Goal: Obtain resource: Obtain resource

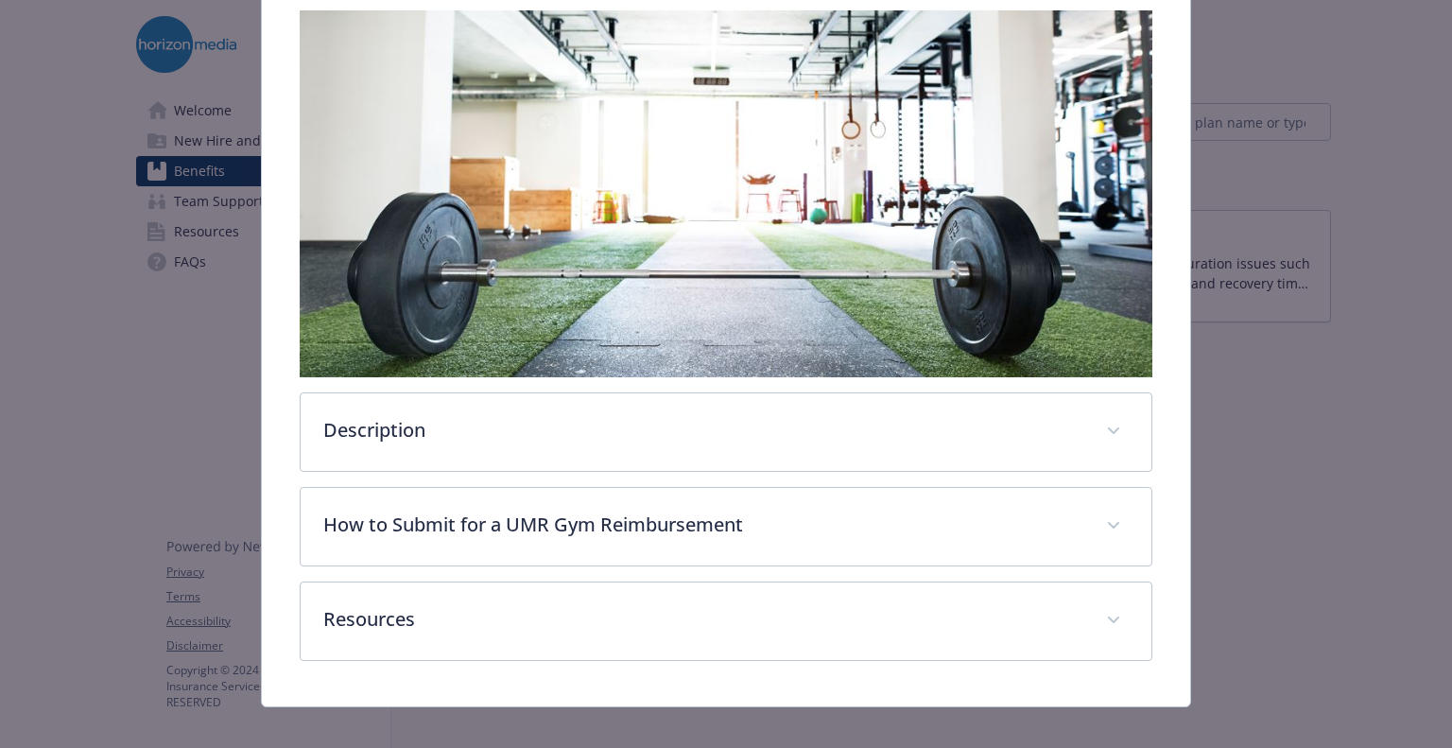
scroll to position [339, 0]
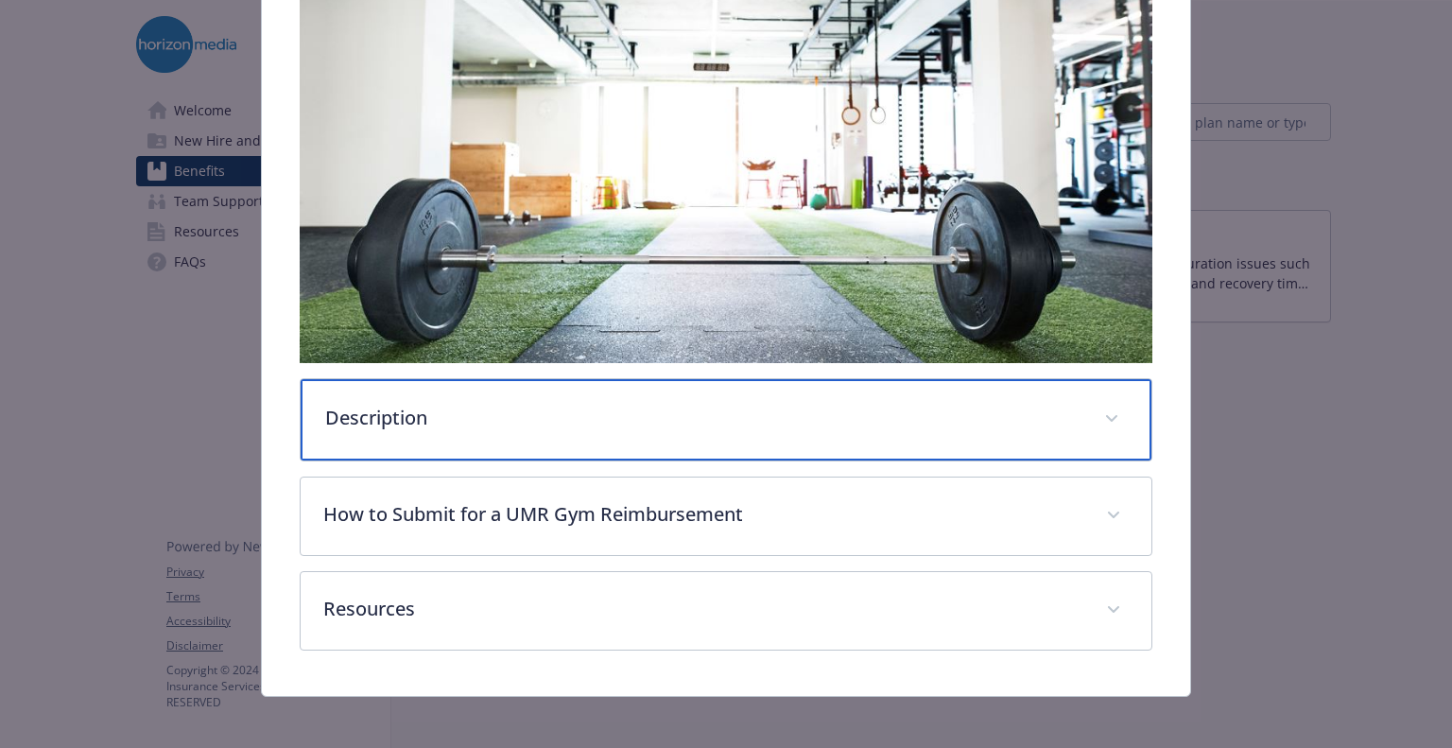
click at [1105, 404] on span "details for plan Physical Wellbeing - UMR Gym Reimbursements - Gym / Health / F…" at bounding box center [1112, 419] width 30 height 30
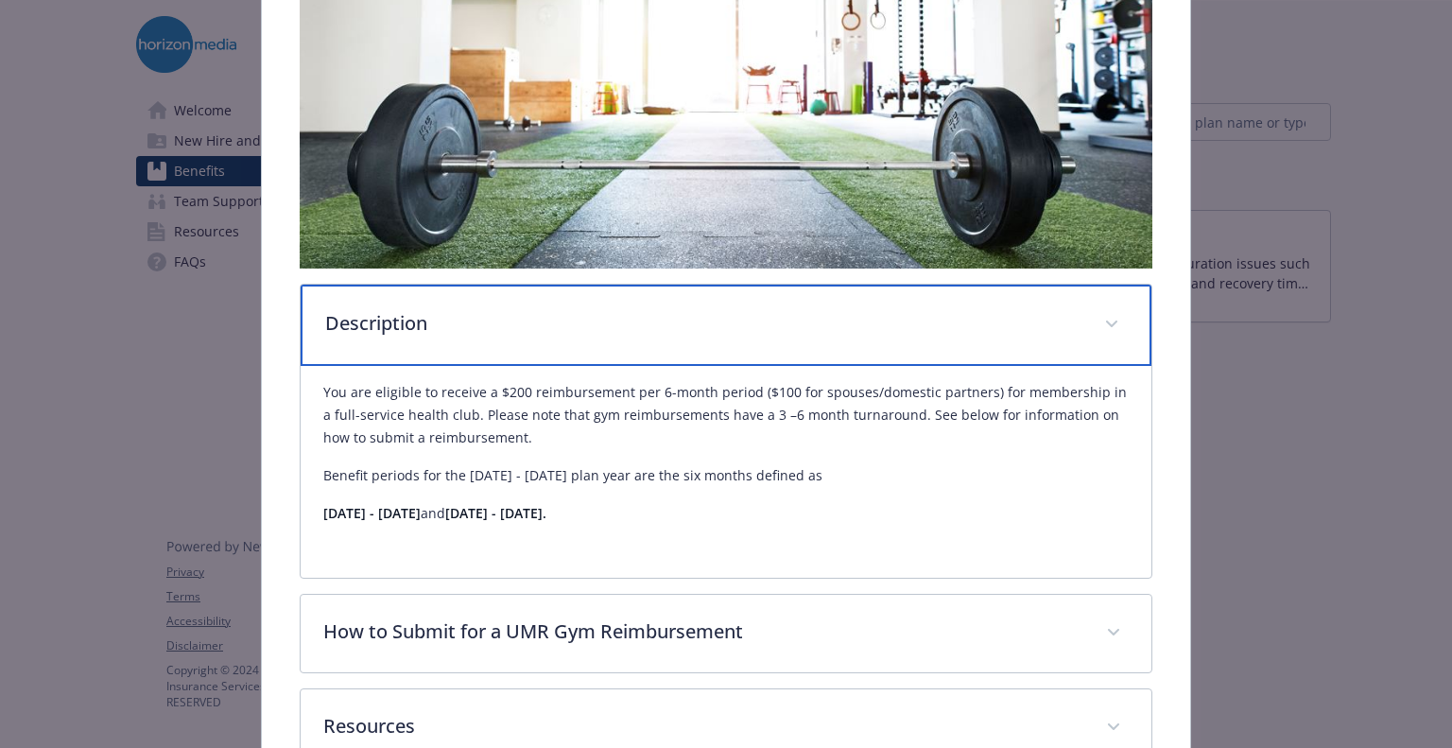
scroll to position [444, 0]
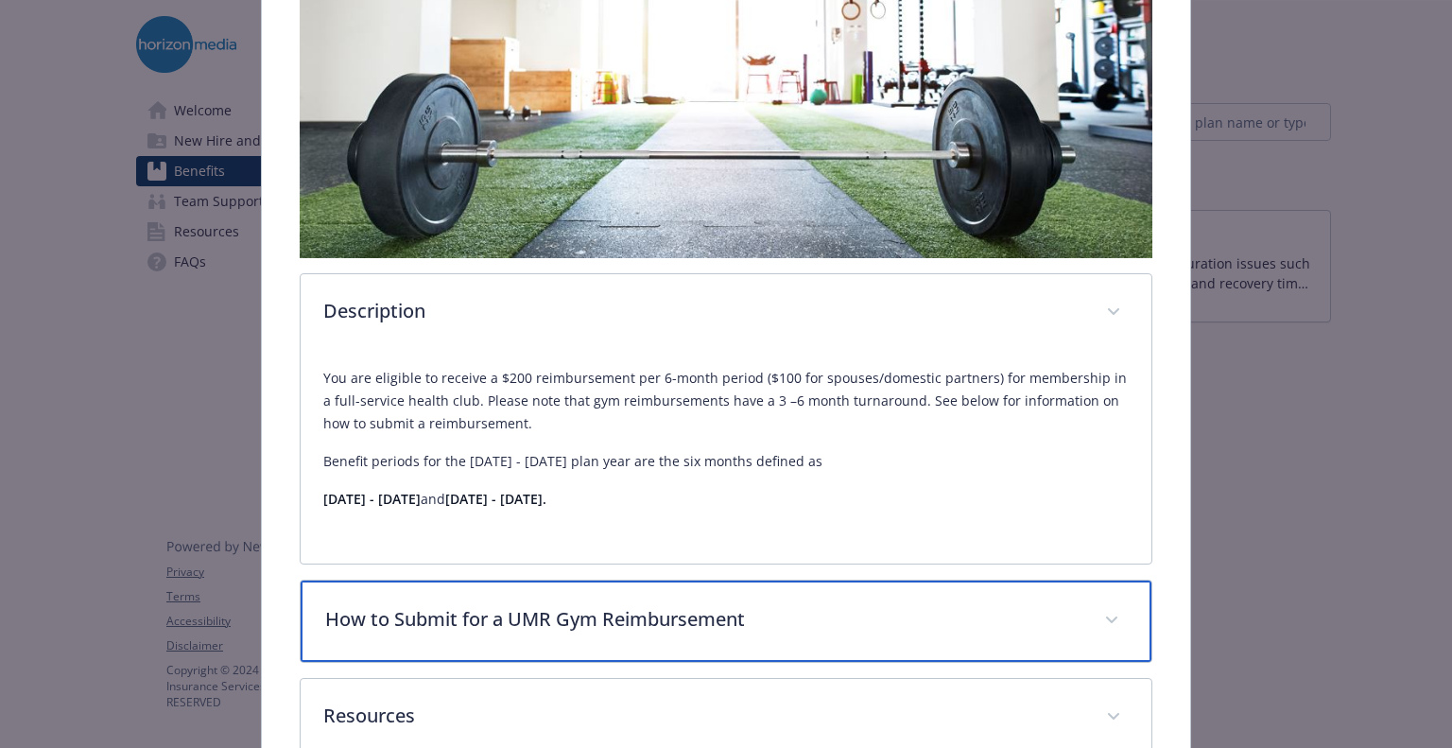
click at [772, 598] on div "How to Submit for a UMR Gym Reimbursement" at bounding box center [726, 620] width 850 height 81
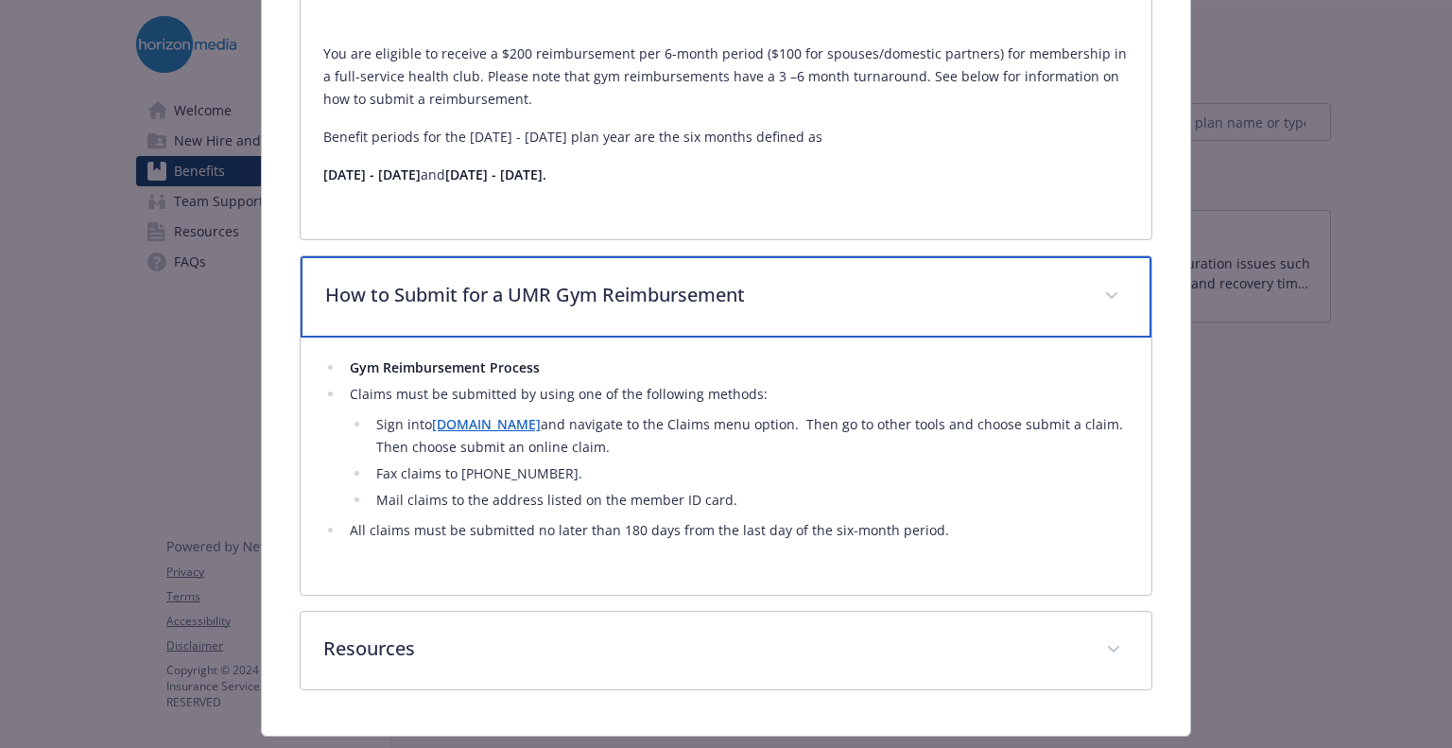
scroll to position [783, 0]
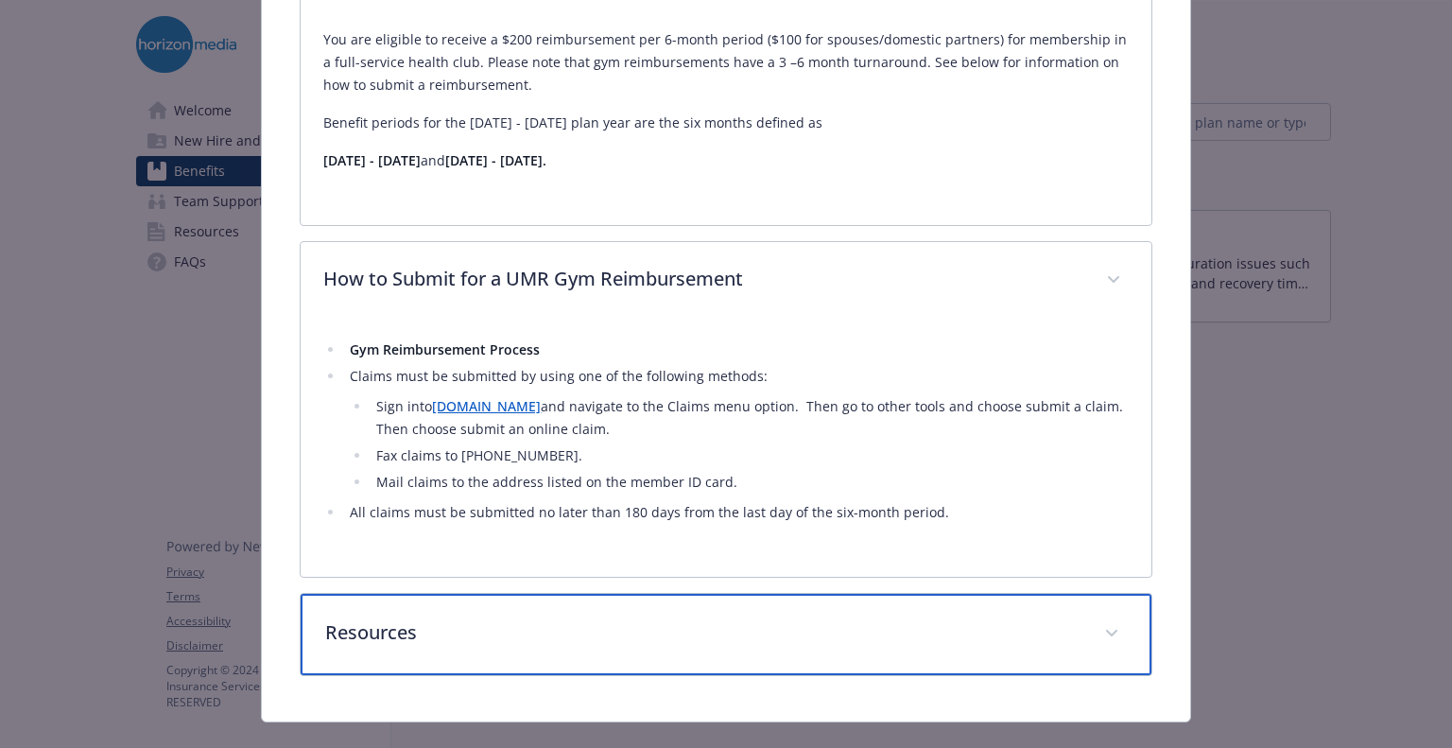
click at [1106, 631] on icon "details for plan Physical Wellbeing - UMR Gym Reimbursements - Gym / Health / F…" at bounding box center [1111, 634] width 11 height 8
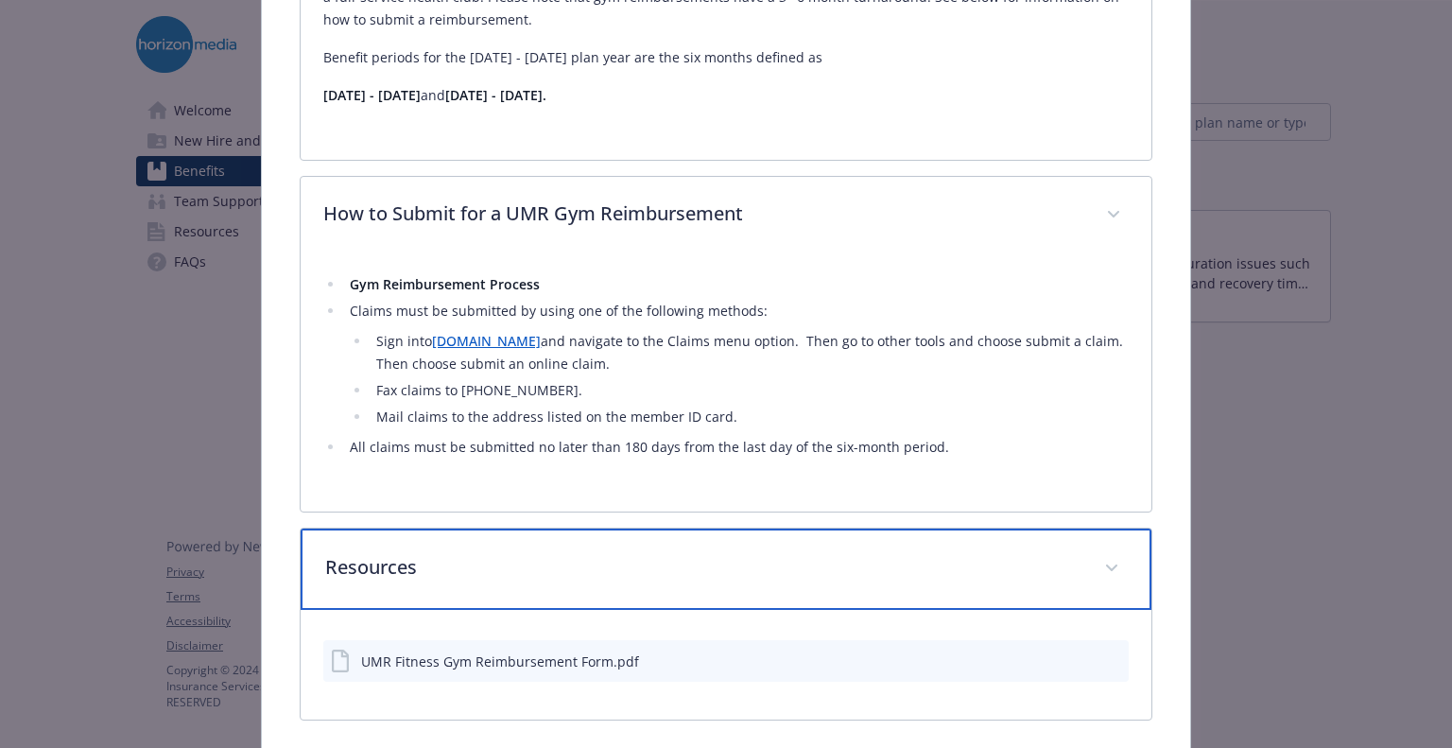
scroll to position [921, 0]
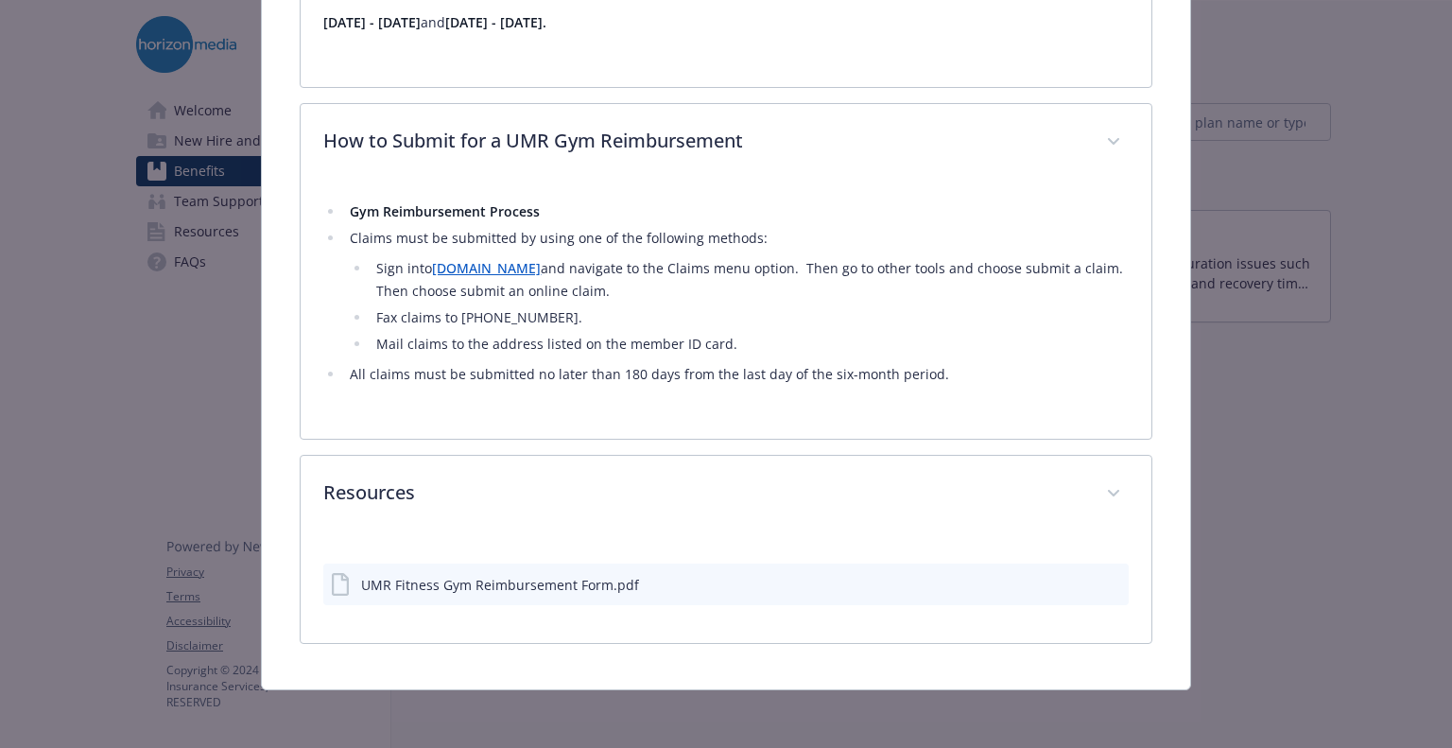
click at [515, 578] on div "UMR Fitness Gym Reimbursement Form.pdf" at bounding box center [500, 585] width 278 height 20
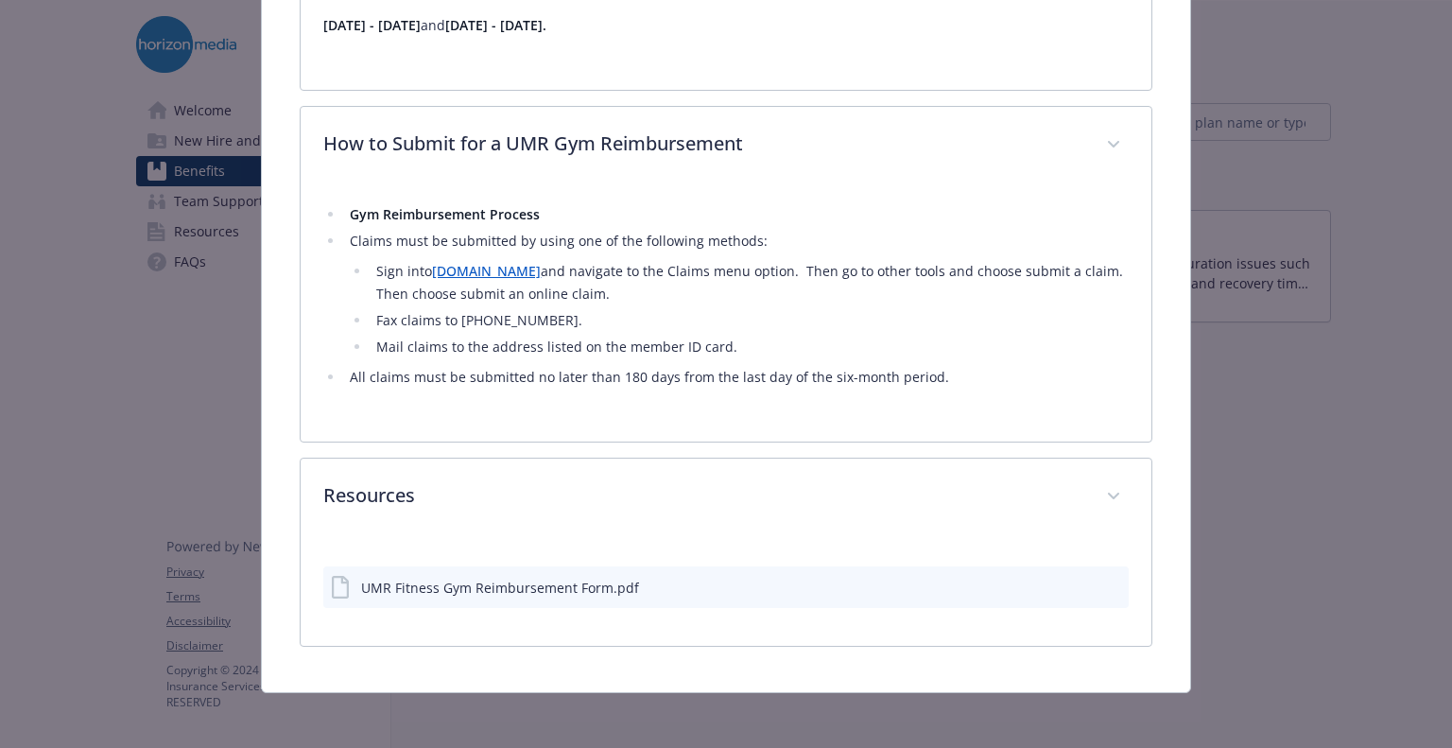
click at [1072, 579] on icon "download file" at bounding box center [1079, 586] width 15 height 15
click at [446, 263] on link "[DOMAIN_NAME]" at bounding box center [486, 271] width 109 height 18
